Goal: Browse casually: Explore the website without a specific task or goal

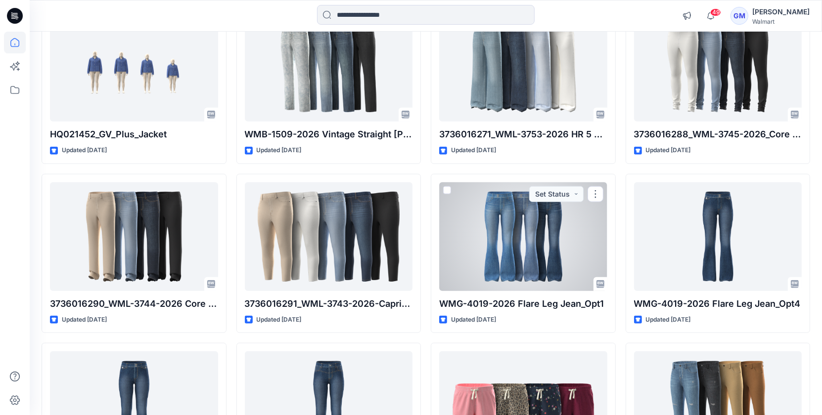
scroll to position [979, 0]
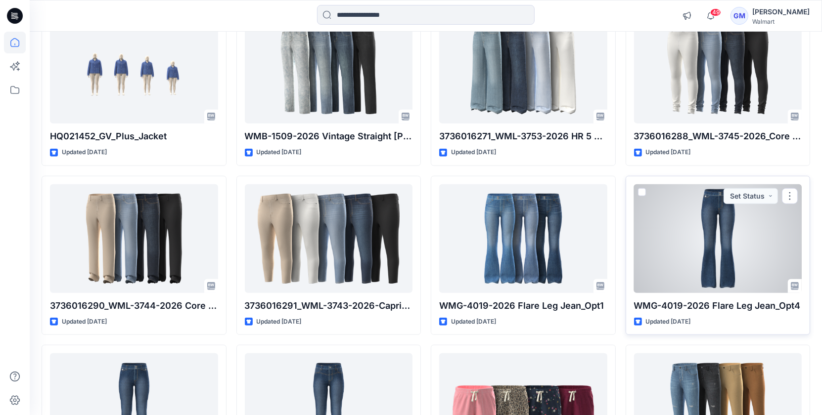
click at [709, 246] on div at bounding box center [718, 238] width 168 height 109
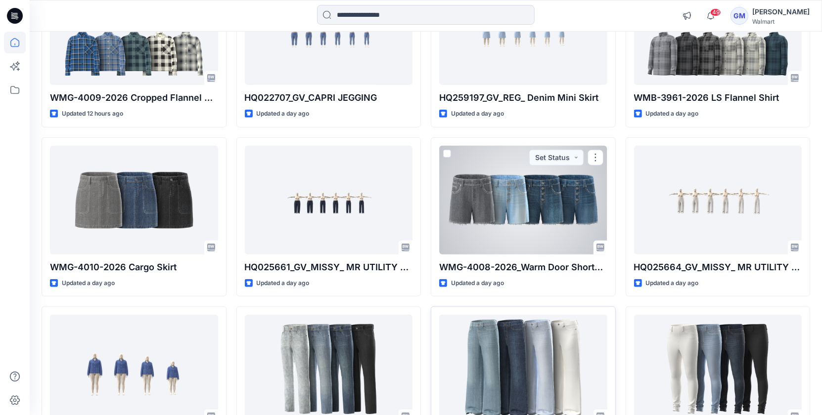
scroll to position [651, 0]
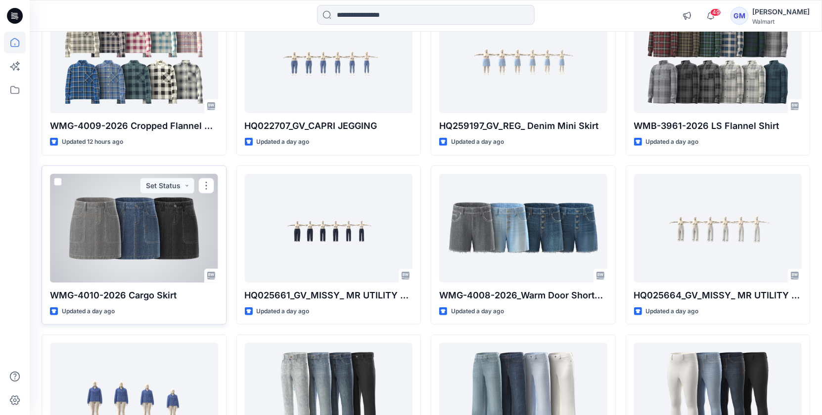
click at [133, 233] on div at bounding box center [134, 228] width 168 height 109
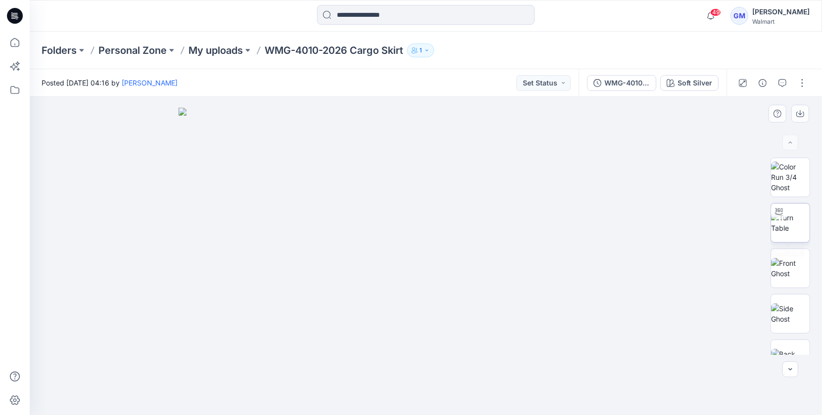
click at [809, 227] on div at bounding box center [790, 223] width 40 height 40
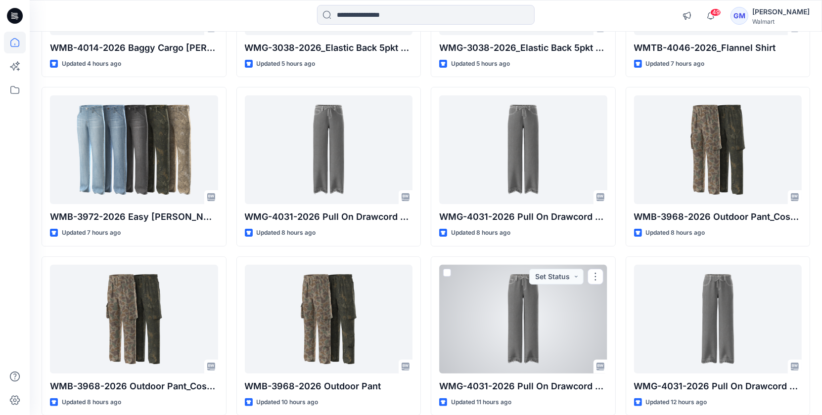
scroll to position [220, 0]
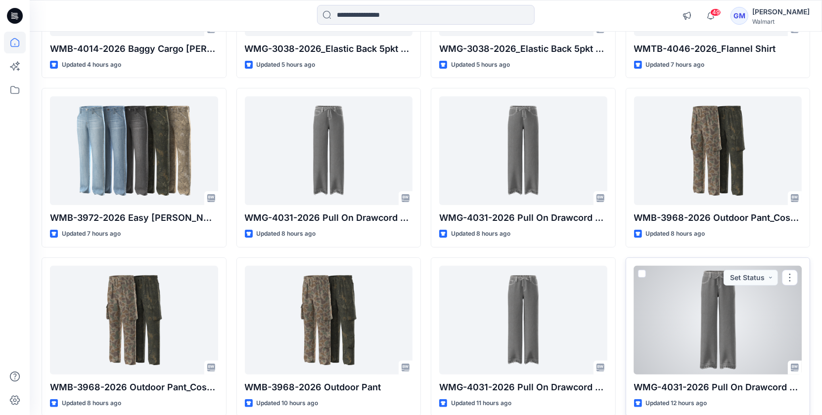
click at [720, 316] on div at bounding box center [718, 320] width 168 height 109
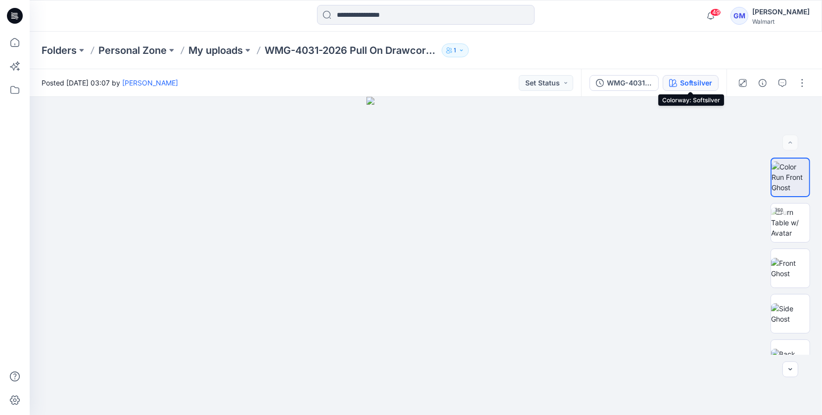
click at [707, 87] on div "Softsilver" at bounding box center [696, 83] width 32 height 11
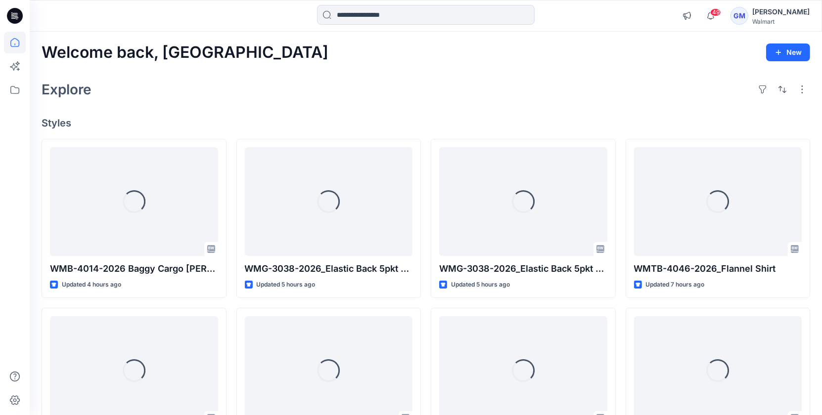
scroll to position [220, 0]
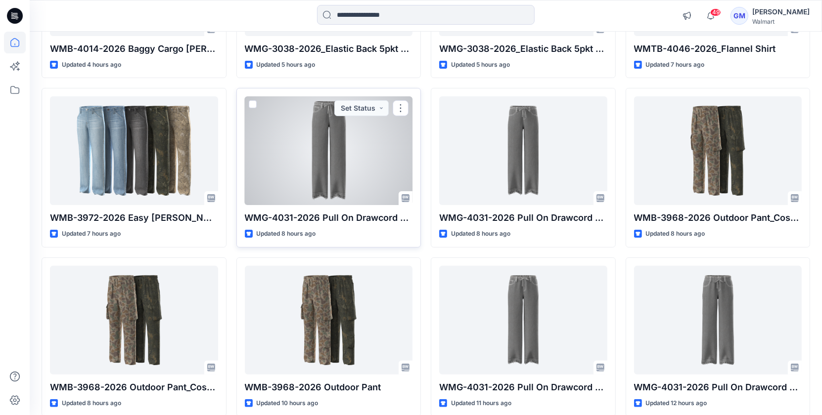
click at [317, 121] on div at bounding box center [329, 150] width 168 height 109
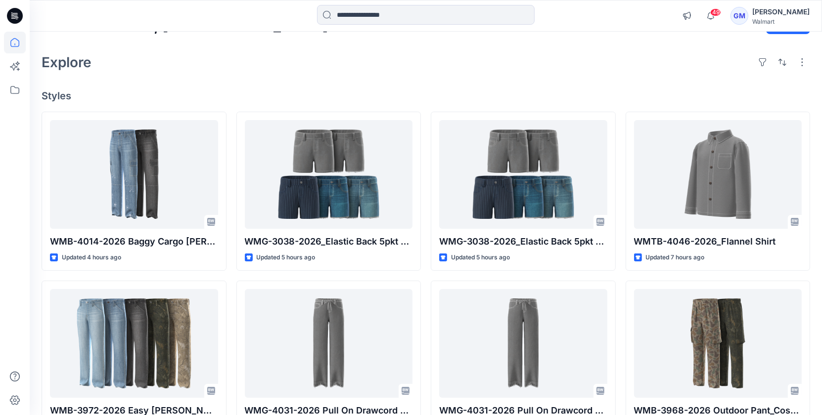
scroll to position [28, 0]
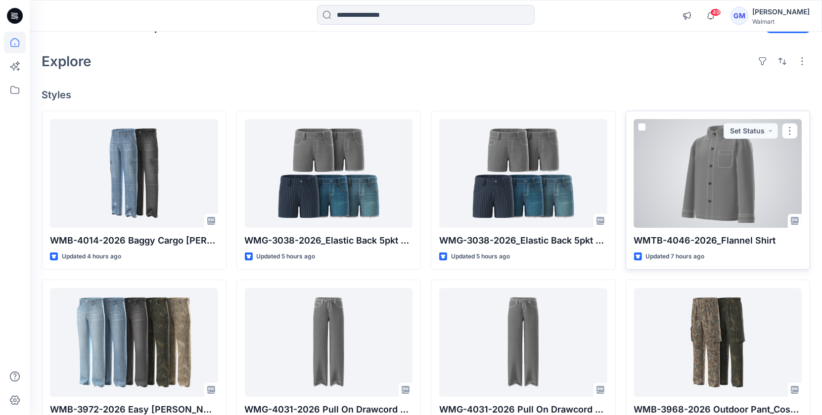
click at [742, 212] on div at bounding box center [718, 173] width 168 height 109
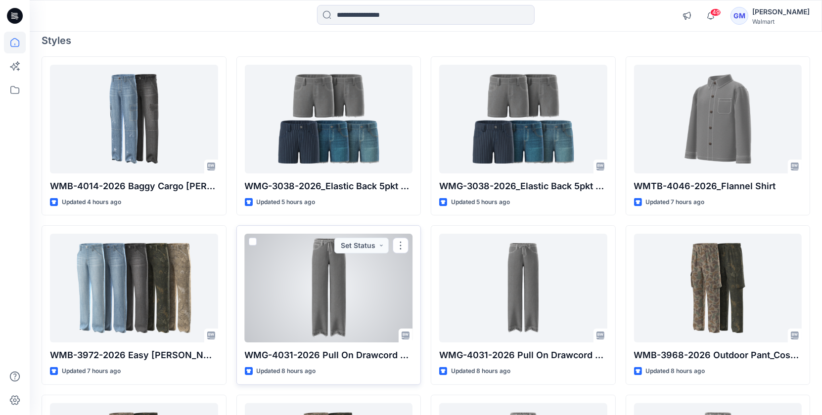
scroll to position [82, 0]
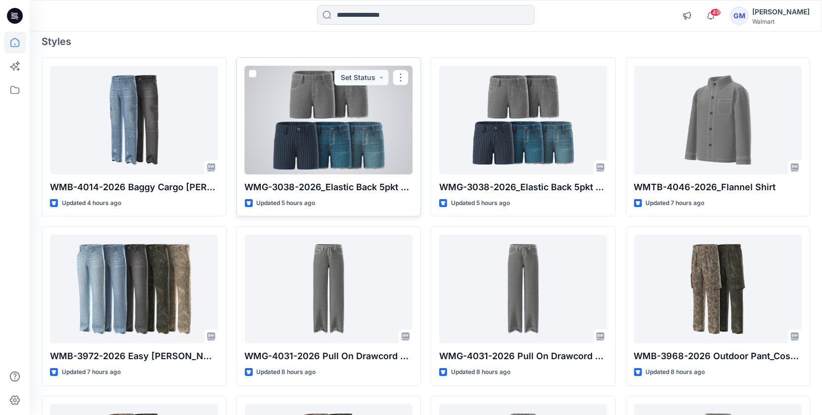
click at [372, 141] on div at bounding box center [329, 120] width 168 height 109
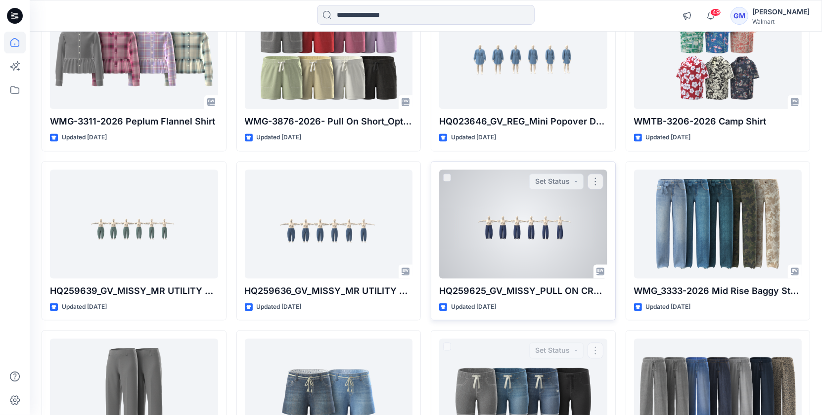
scroll to position [1778, 0]
